Goal: Task Accomplishment & Management: Manage account settings

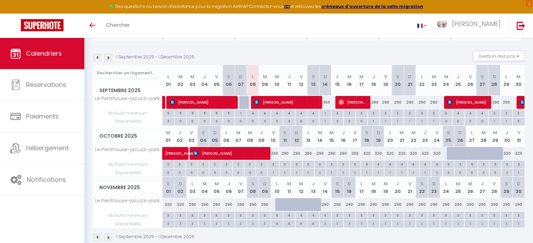
scroll to position [75, 0]
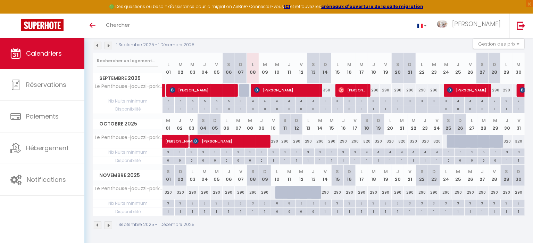
click at [109, 47] on img at bounding box center [109, 46] width 8 height 8
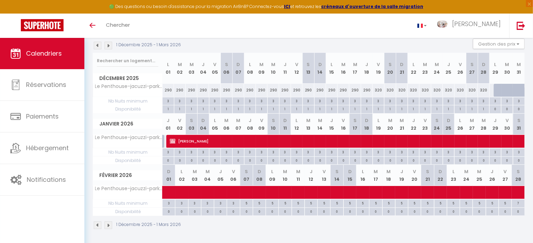
click at [110, 44] on img at bounding box center [109, 46] width 8 height 8
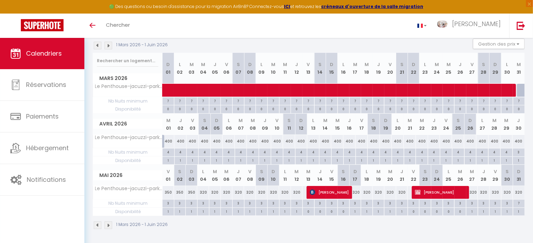
click at [108, 44] on img at bounding box center [109, 46] width 8 height 8
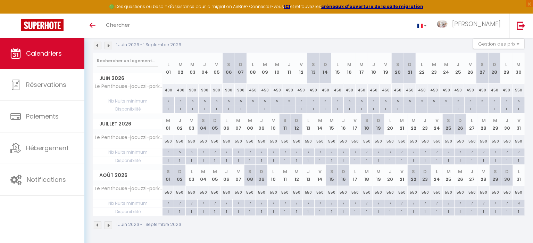
click at [111, 46] on img at bounding box center [109, 46] width 8 height 8
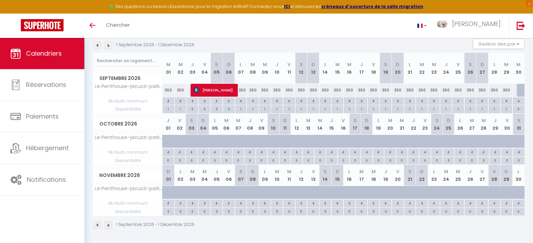
click at [97, 46] on img at bounding box center [98, 46] width 8 height 8
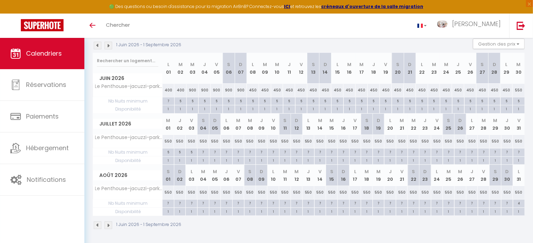
click at [111, 45] on img at bounding box center [109, 46] width 8 height 8
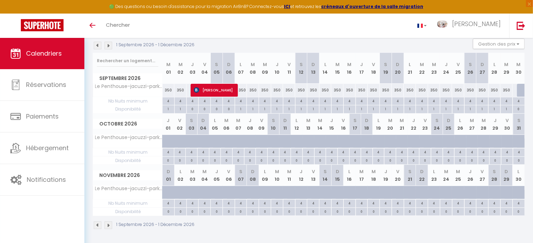
click at [99, 44] on img at bounding box center [98, 46] width 8 height 8
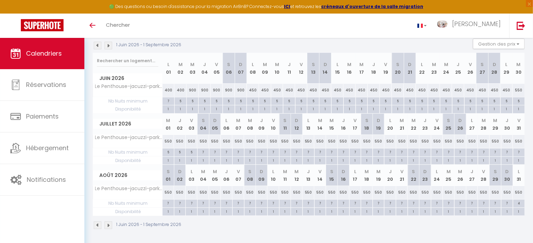
click at [100, 42] on img at bounding box center [98, 46] width 8 height 8
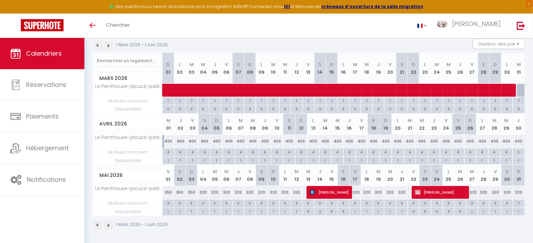
click at [100, 42] on img at bounding box center [98, 46] width 8 height 8
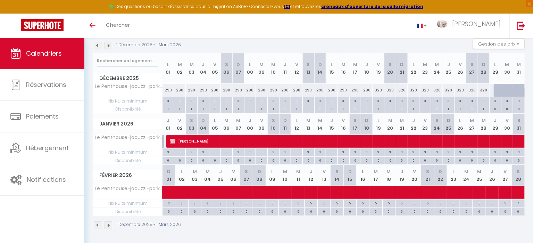
click at [100, 42] on img at bounding box center [98, 46] width 8 height 8
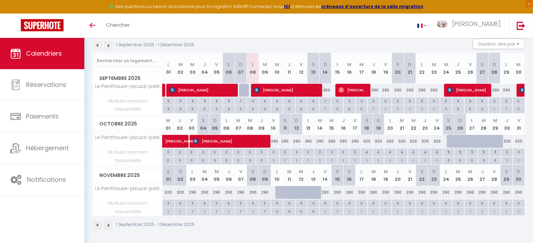
click at [399, 90] on div "290" at bounding box center [398, 90] width 12 height 13
type input "290"
type input "[PERSON_NAME] 20 Septembre 2025"
type input "Dim 21 Septembre 2025"
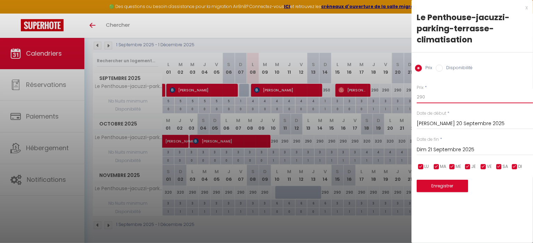
click at [391, 96] on body "🟢 Des questions ou besoin d'assistance pour la migration AirBnB? Connectez-vous…" at bounding box center [266, 103] width 533 height 281
type input "350"
click at [440, 189] on button "Enregistrer" at bounding box center [442, 186] width 51 height 13
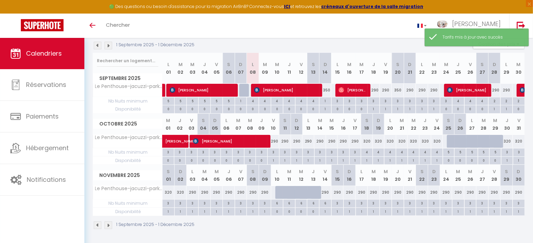
click at [408, 91] on div "290" at bounding box center [410, 90] width 12 height 13
type input "290"
type input "Dim 21 Septembre 2025"
type input "Lun 22 Septembre 2025"
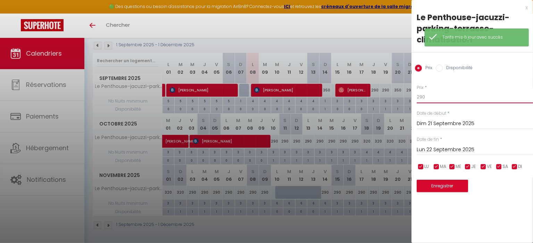
drag, startPoint x: 428, startPoint y: 96, endPoint x: 413, endPoint y: 96, distance: 15.6
click at [416, 96] on div "Prix * 290 Statut * Disponible Indisponible Date de début * Dim 21 Septembre 20…" at bounding box center [473, 134] width 122 height 117
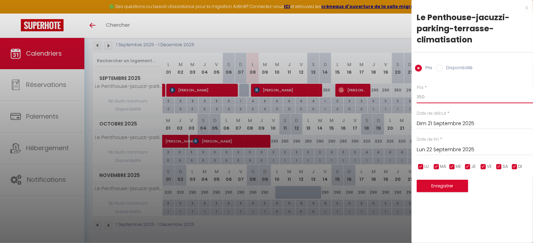
type input "350"
click at [444, 188] on button "Enregistrer" at bounding box center [442, 186] width 51 height 13
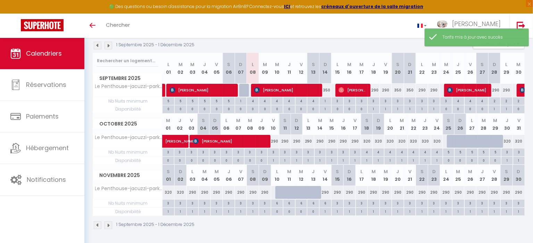
click at [398, 101] on div "3" at bounding box center [398, 100] width 12 height 7
type input "3"
type input "[PERSON_NAME] 20 Septembre 2025"
type input "Dim 21 Septembre 2025"
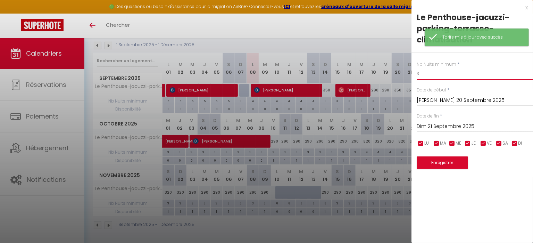
drag, startPoint x: 428, startPoint y: 77, endPoint x: 414, endPoint y: 79, distance: 14.0
click at [416, 78] on div "Nb Nuits minimum * 3 Date de début * [PERSON_NAME] 20 Septembre 2025 < [DATE] >…" at bounding box center [473, 110] width 122 height 117
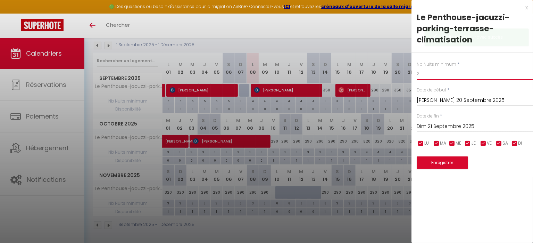
type input "2"
click at [458, 162] on button "Enregistrer" at bounding box center [442, 162] width 51 height 13
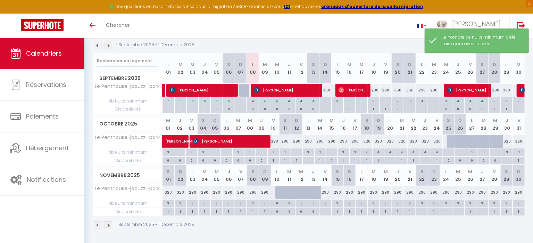
click at [411, 101] on div "3" at bounding box center [410, 100] width 12 height 7
type input "3"
type input "Dim 21 Septembre 2025"
type input "Lun 22 Septembre 2025"
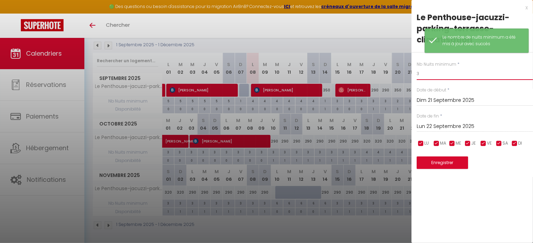
drag, startPoint x: 423, startPoint y: 75, endPoint x: 404, endPoint y: 75, distance: 19.5
click at [404, 75] on body "🟢 Des questions ou besoin d'assistance pour la migration AirBnB? Connectez-vous…" at bounding box center [266, 103] width 533 height 281
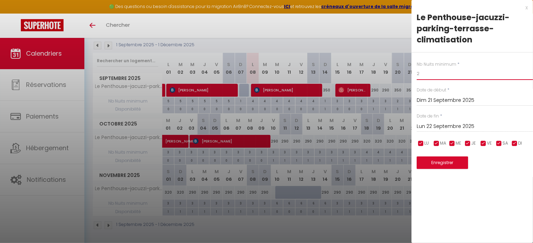
type input "2"
click at [449, 166] on button "Enregistrer" at bounding box center [442, 162] width 51 height 13
